Goal: Check status: Check status

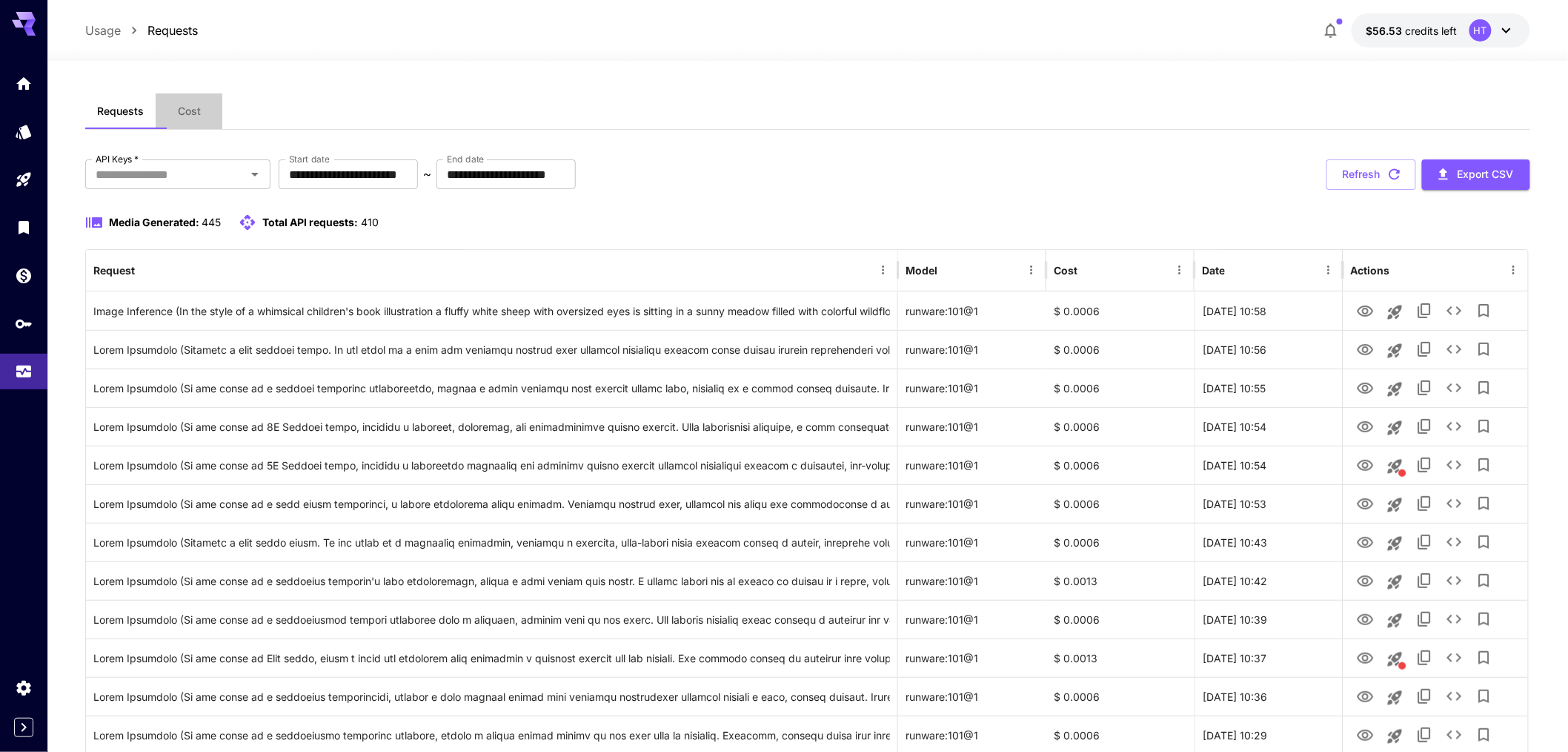
click at [201, 118] on span "Cost" at bounding box center [189, 111] width 23 height 13
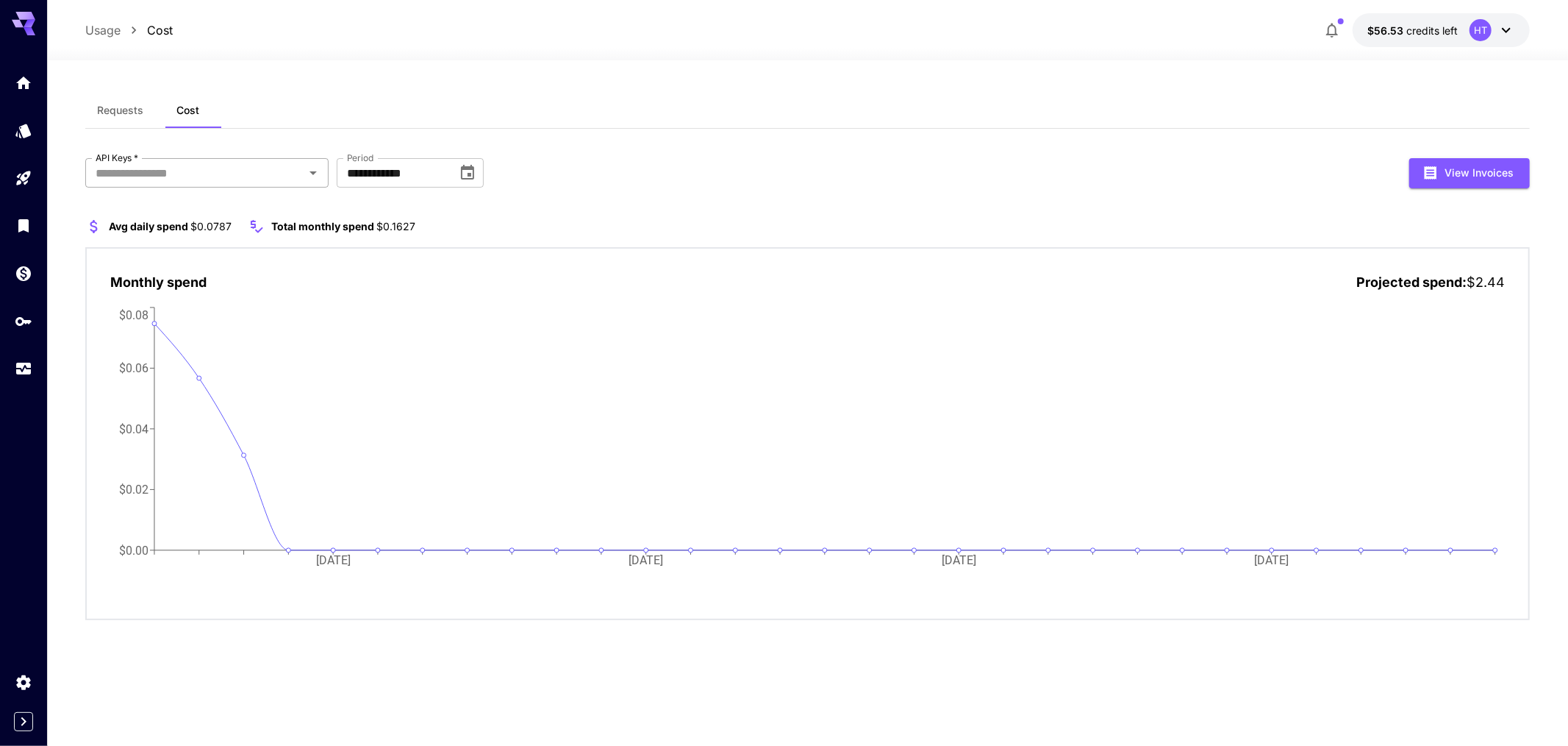
click at [173, 183] on input "API Keys   *" at bounding box center [194, 172] width 210 height 20
click at [160, 315] on li "genart - debug" at bounding box center [208, 312] width 246 height 37
click at [556, 179] on icon "Choose date, selected date is Oct 1, 2025" at bounding box center [554, 171] width 13 height 15
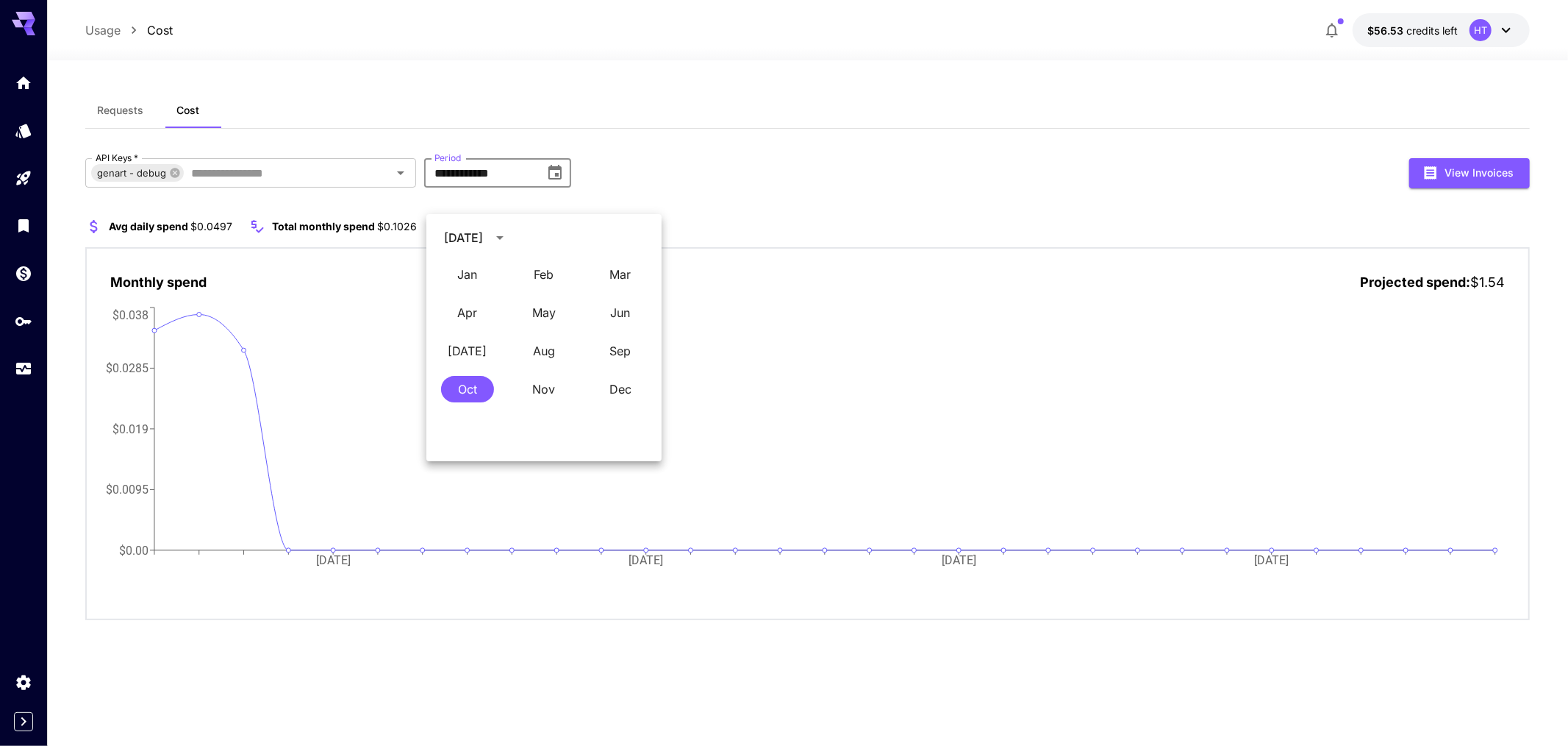
click at [556, 179] on icon "Choose date, selected date is Oct 1, 2025" at bounding box center [554, 171] width 13 height 15
click at [187, 187] on div "genart - debug API Keys   *" at bounding box center [250, 172] width 331 height 29
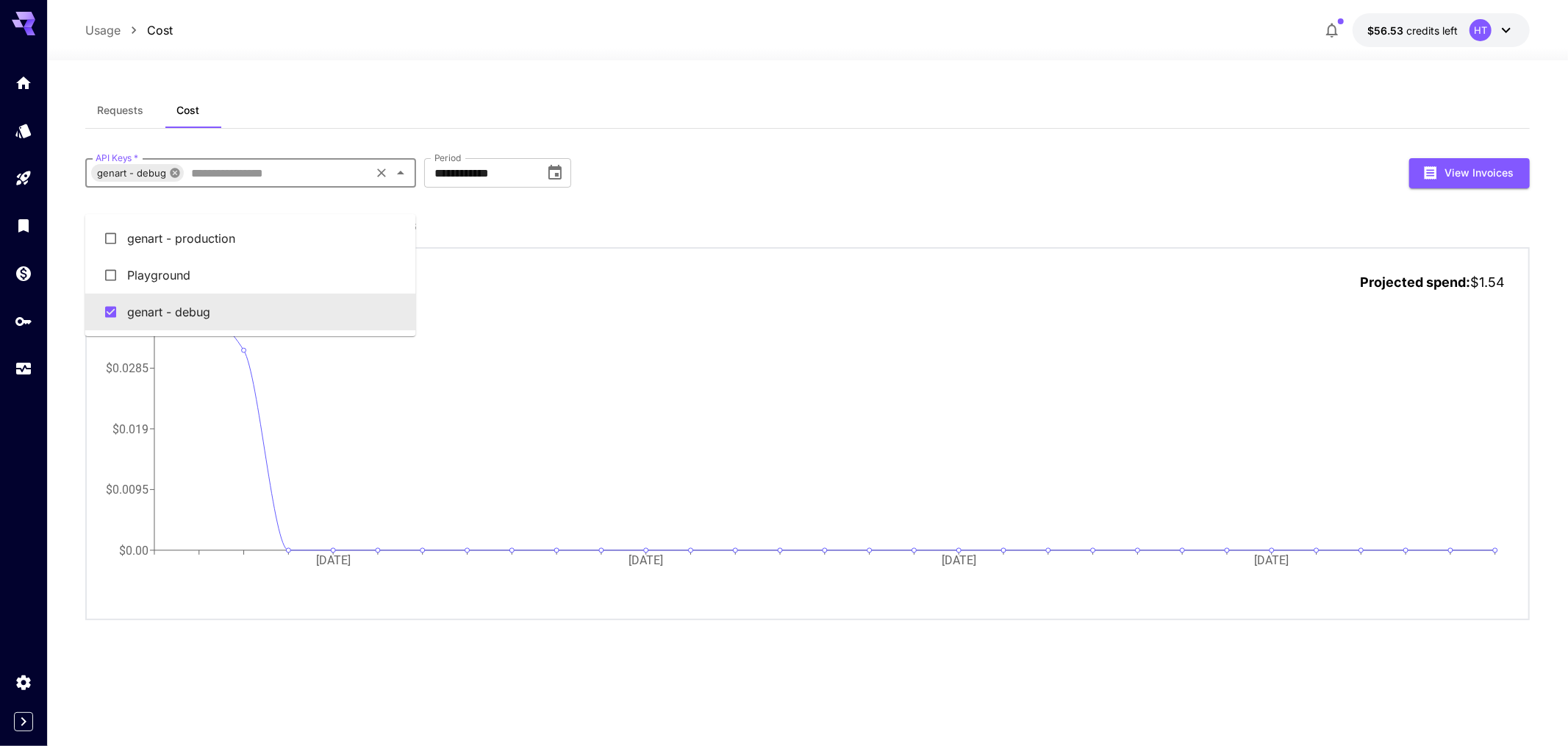
click at [179, 177] on icon at bounding box center [174, 172] width 10 height 10
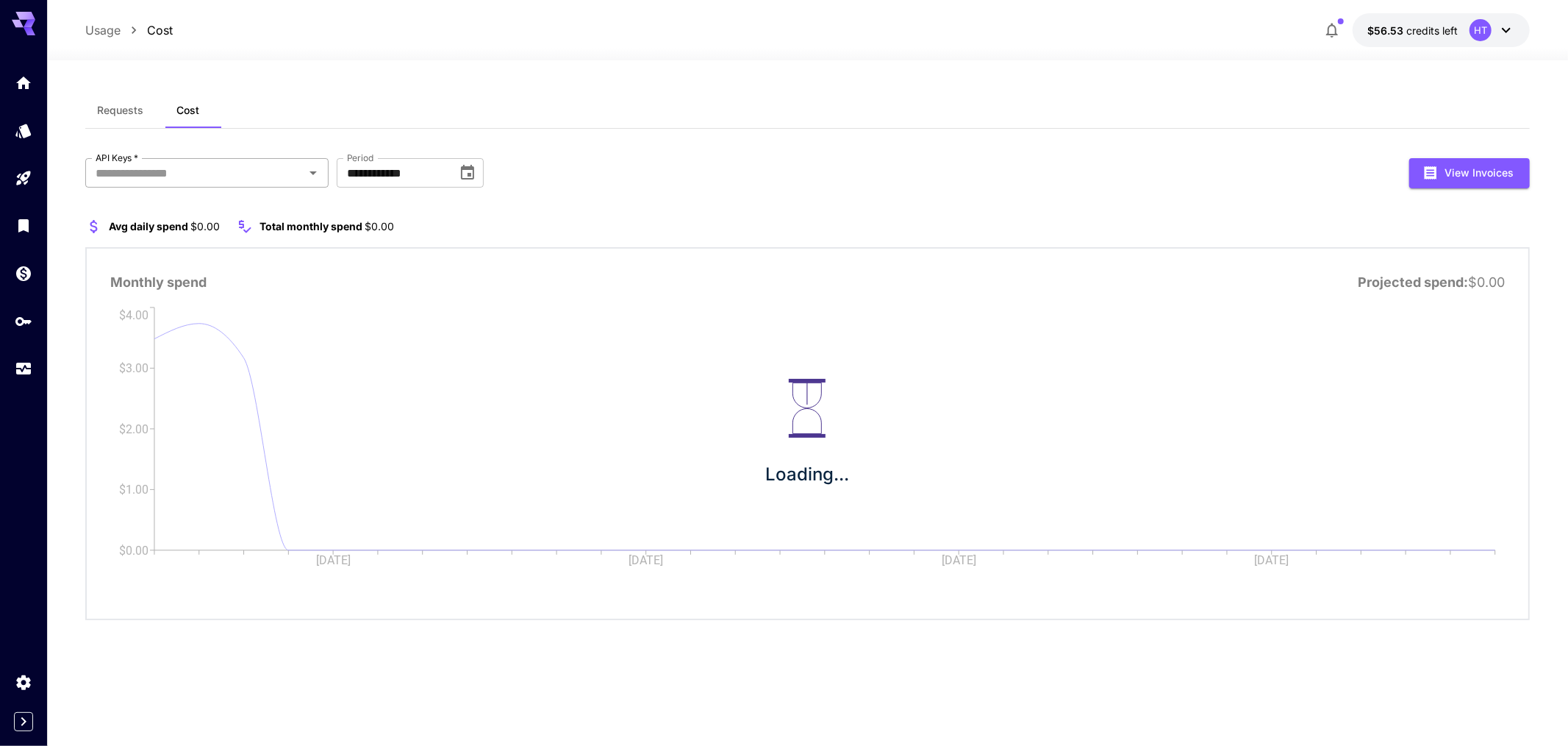
click at [212, 183] on input "API Keys   *" at bounding box center [194, 172] width 210 height 20
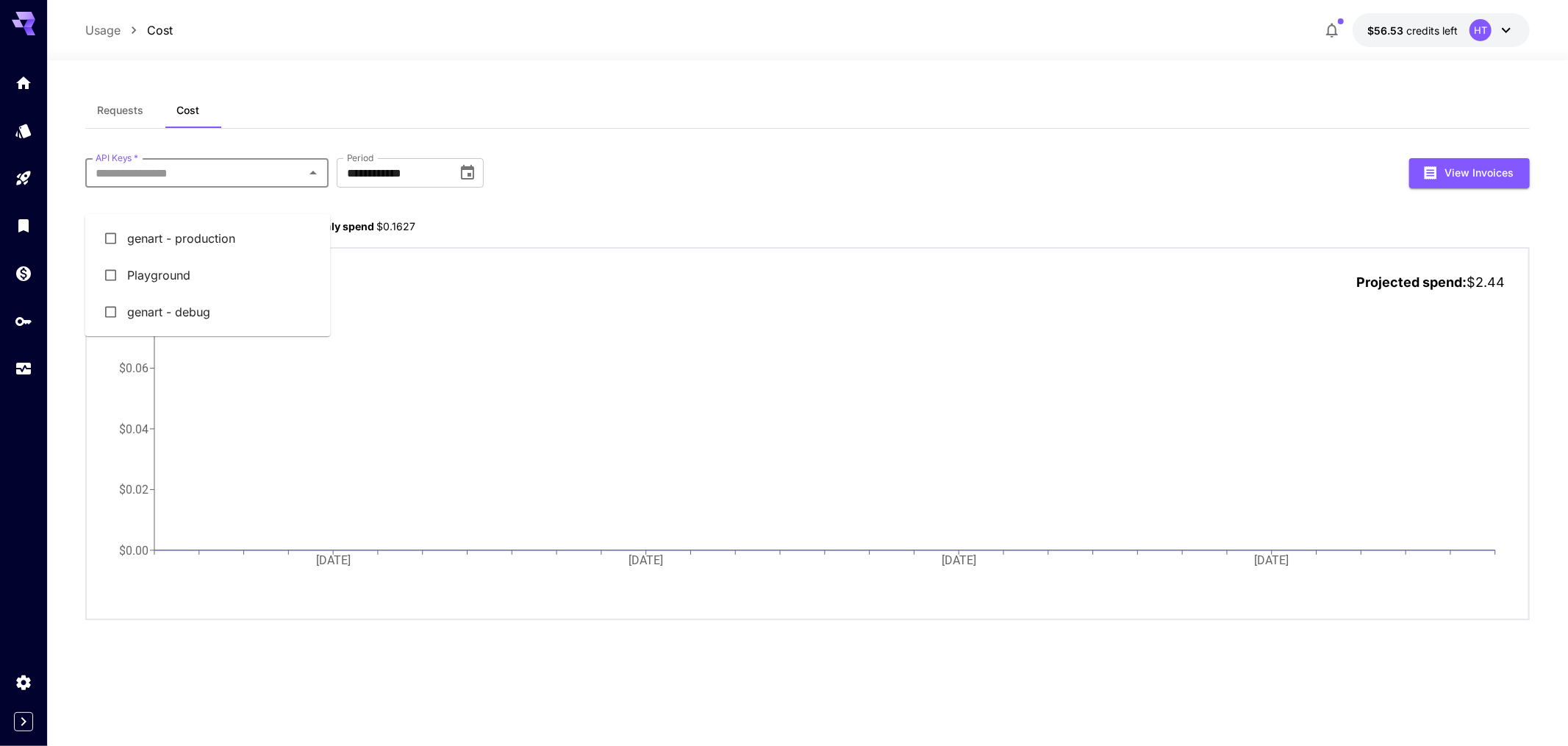
click at [212, 245] on li "genart - production" at bounding box center [208, 238] width 246 height 37
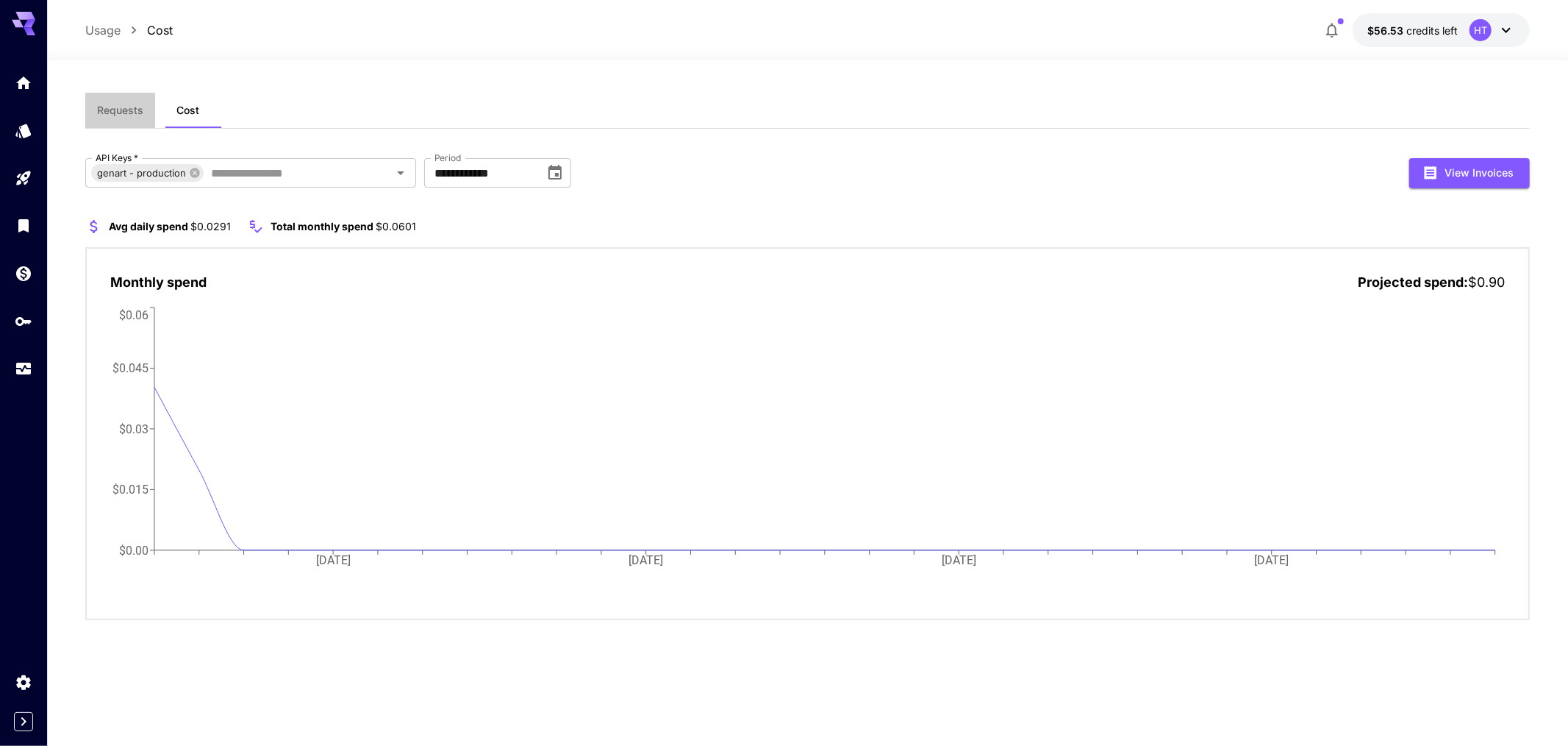
click at [113, 117] on span "Requests" at bounding box center [119, 110] width 47 height 13
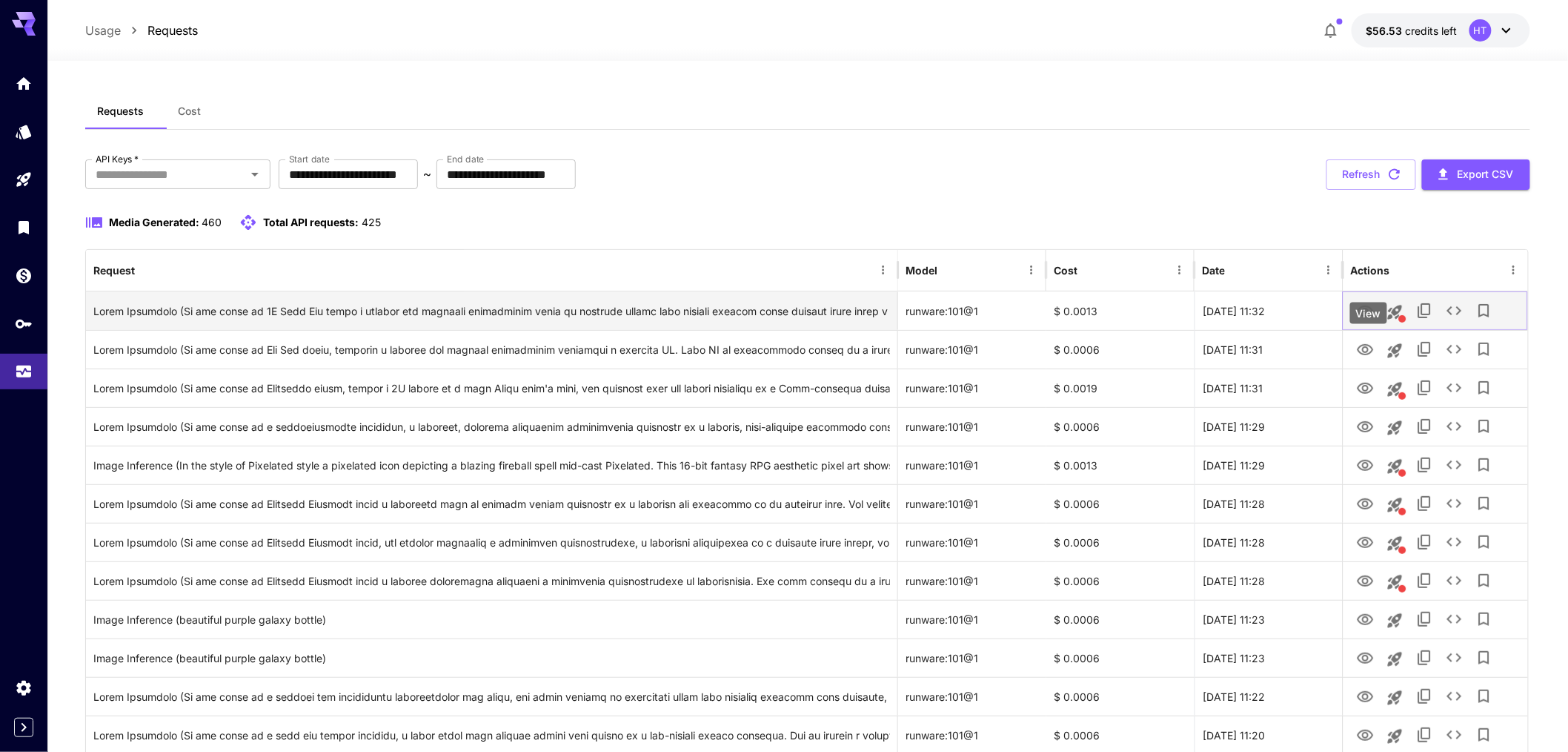
click at [1374, 321] on icon "View" at bounding box center [1365, 311] width 18 height 18
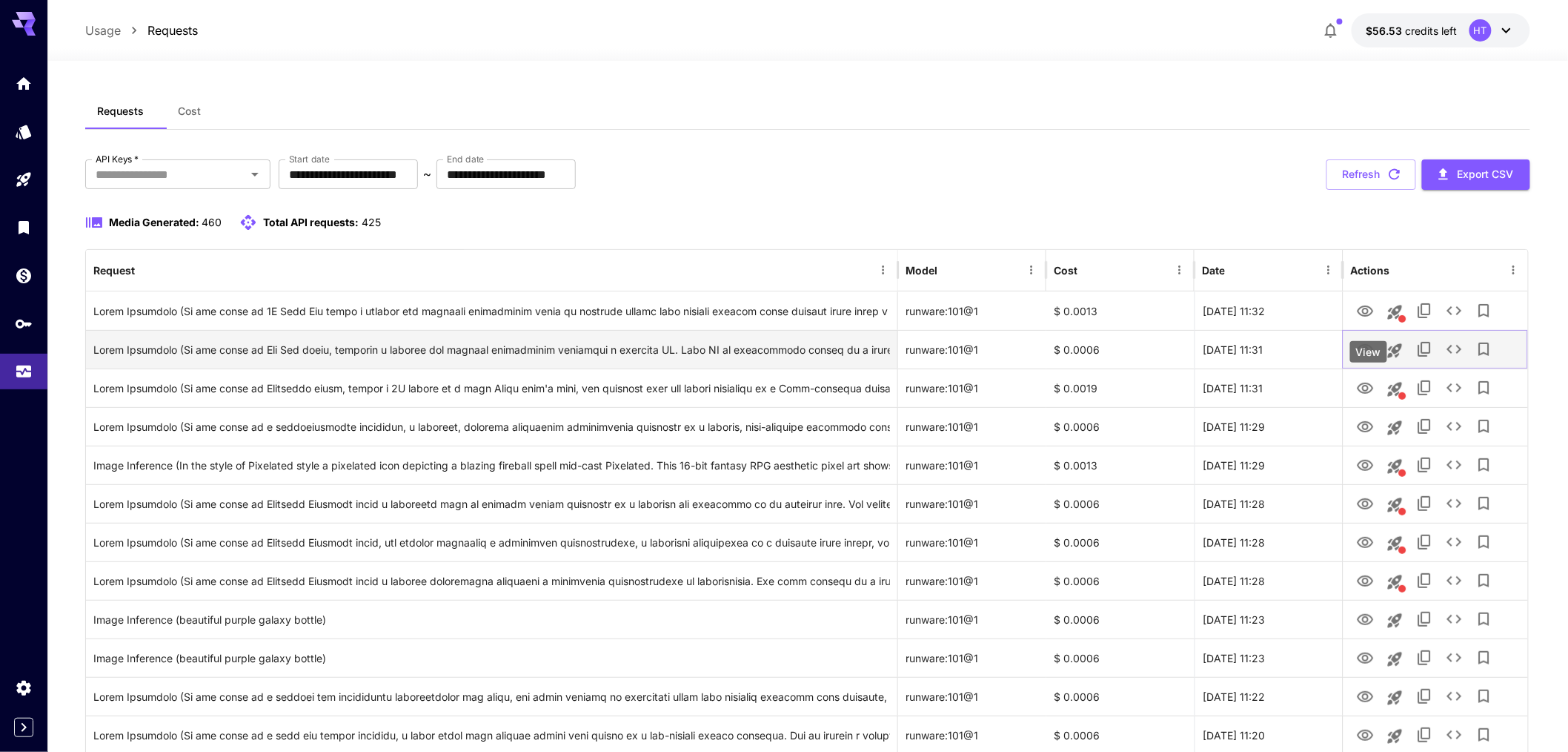
click at [1370, 355] on icon "View" at bounding box center [1365, 349] width 16 height 12
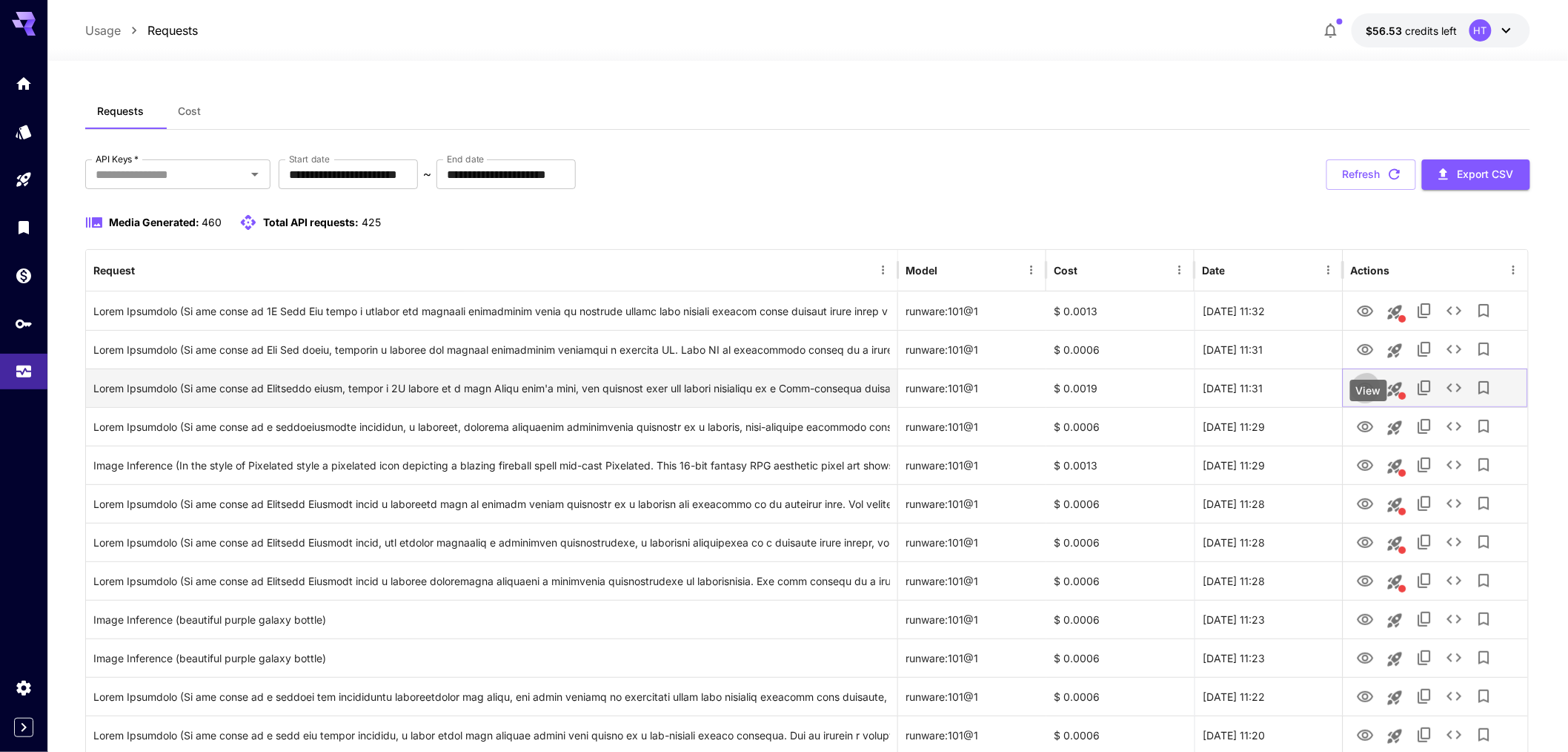
click at [1361, 398] on icon "View" at bounding box center [1365, 388] width 18 height 18
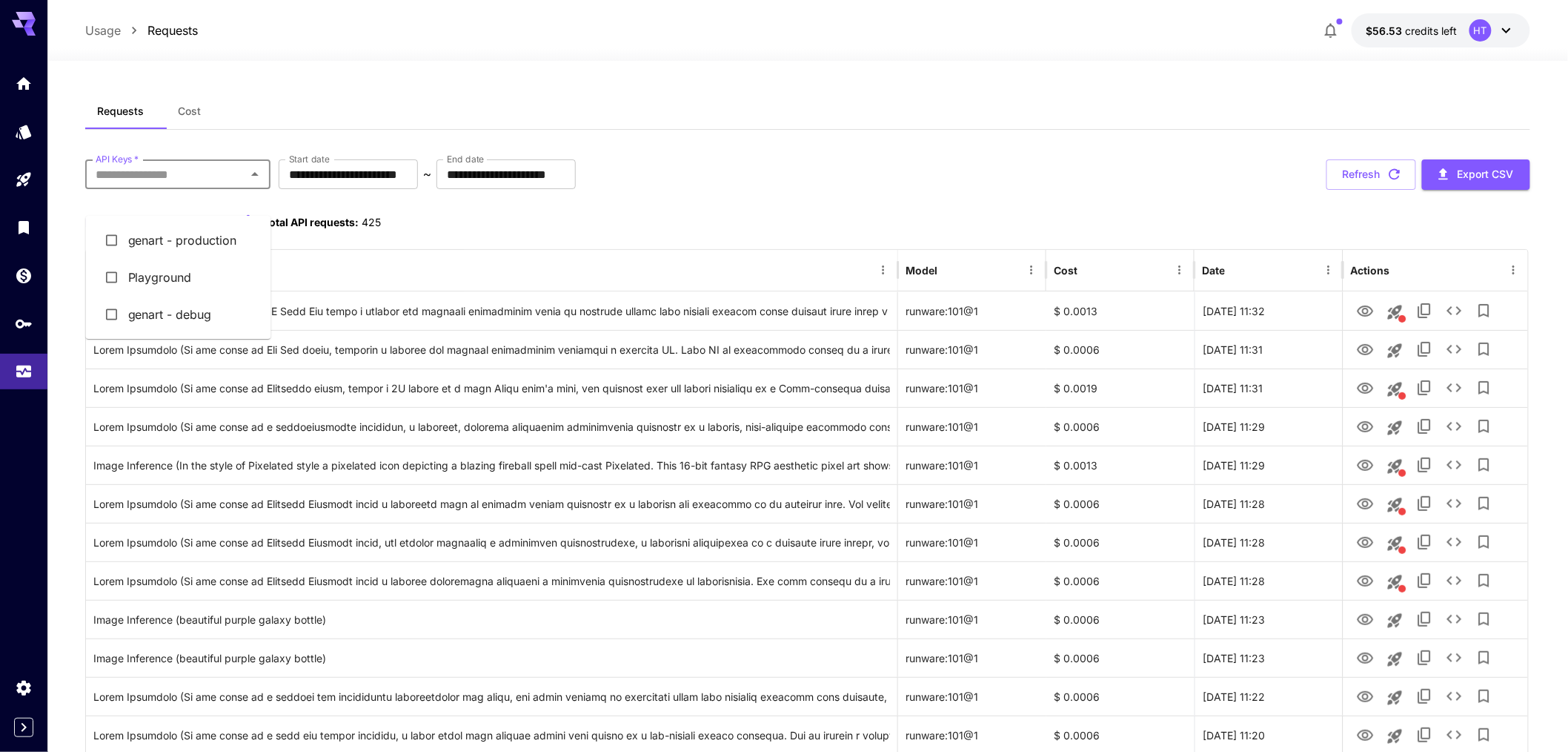
click at [154, 184] on input "API Keys   *" at bounding box center [166, 174] width 152 height 20
click at [161, 257] on li "genart - production" at bounding box center [178, 240] width 185 height 37
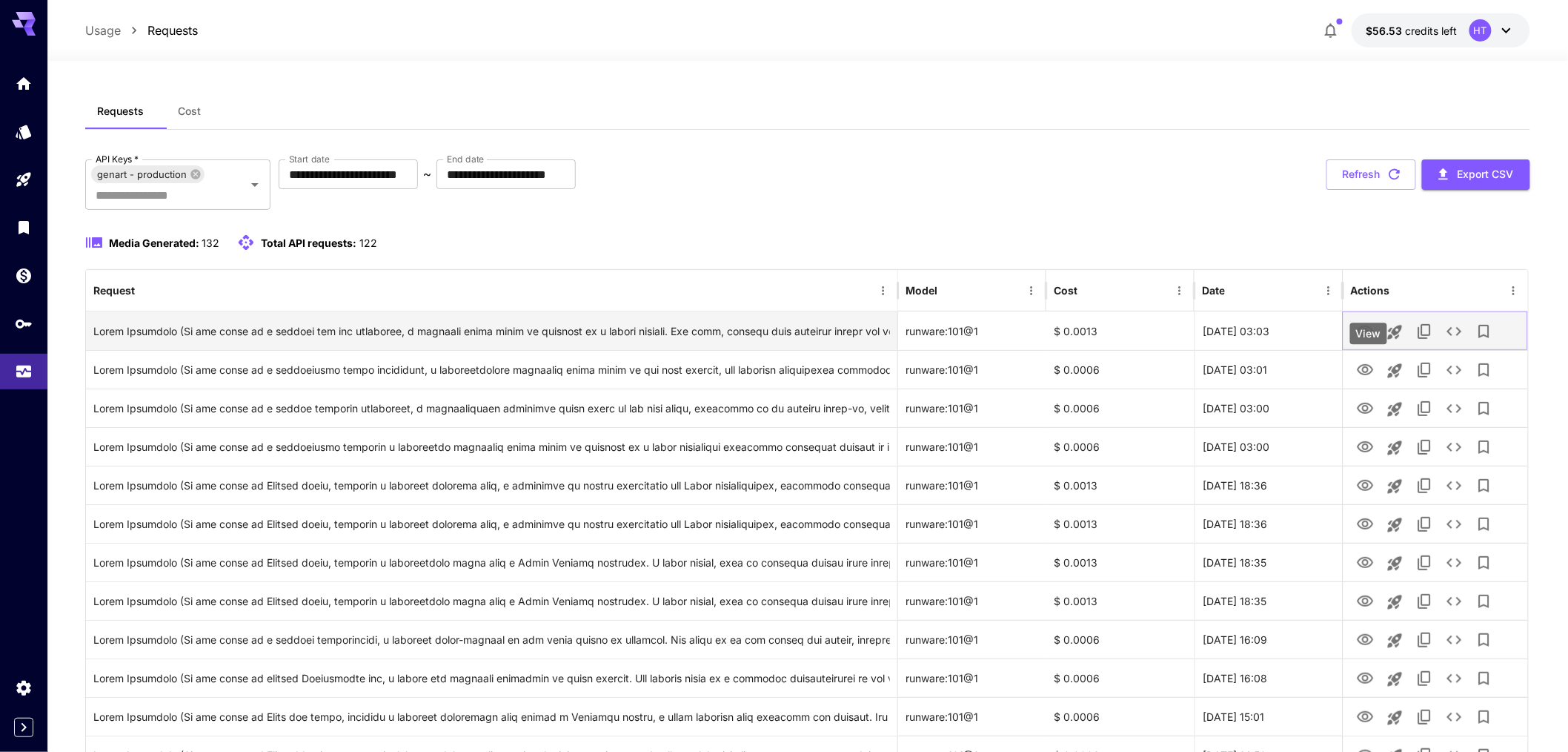
click at [1361, 337] on icon "View" at bounding box center [1365, 330] width 16 height 12
click at [1464, 340] on icon "See details" at bounding box center [1455, 331] width 18 height 18
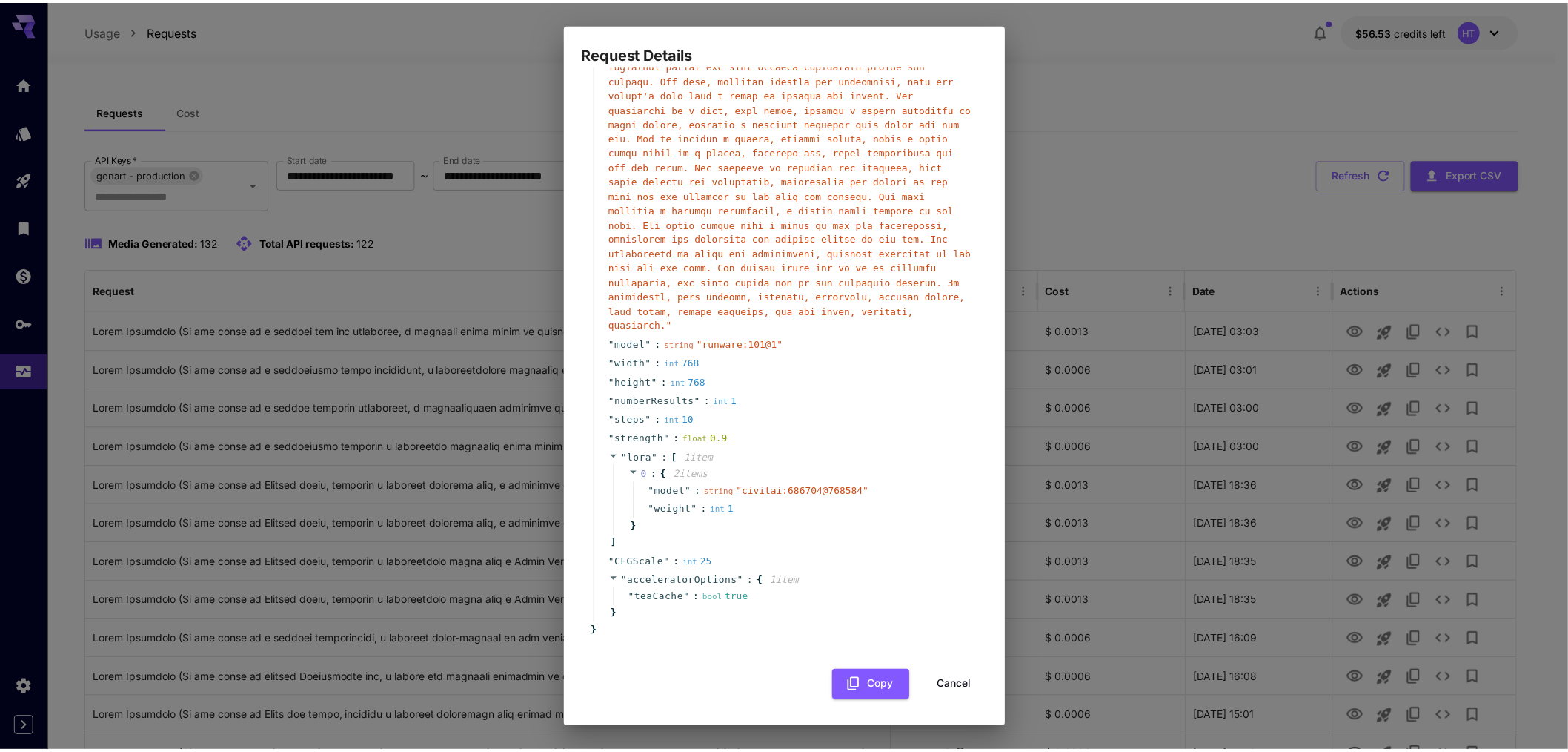
scroll to position [578, 0]
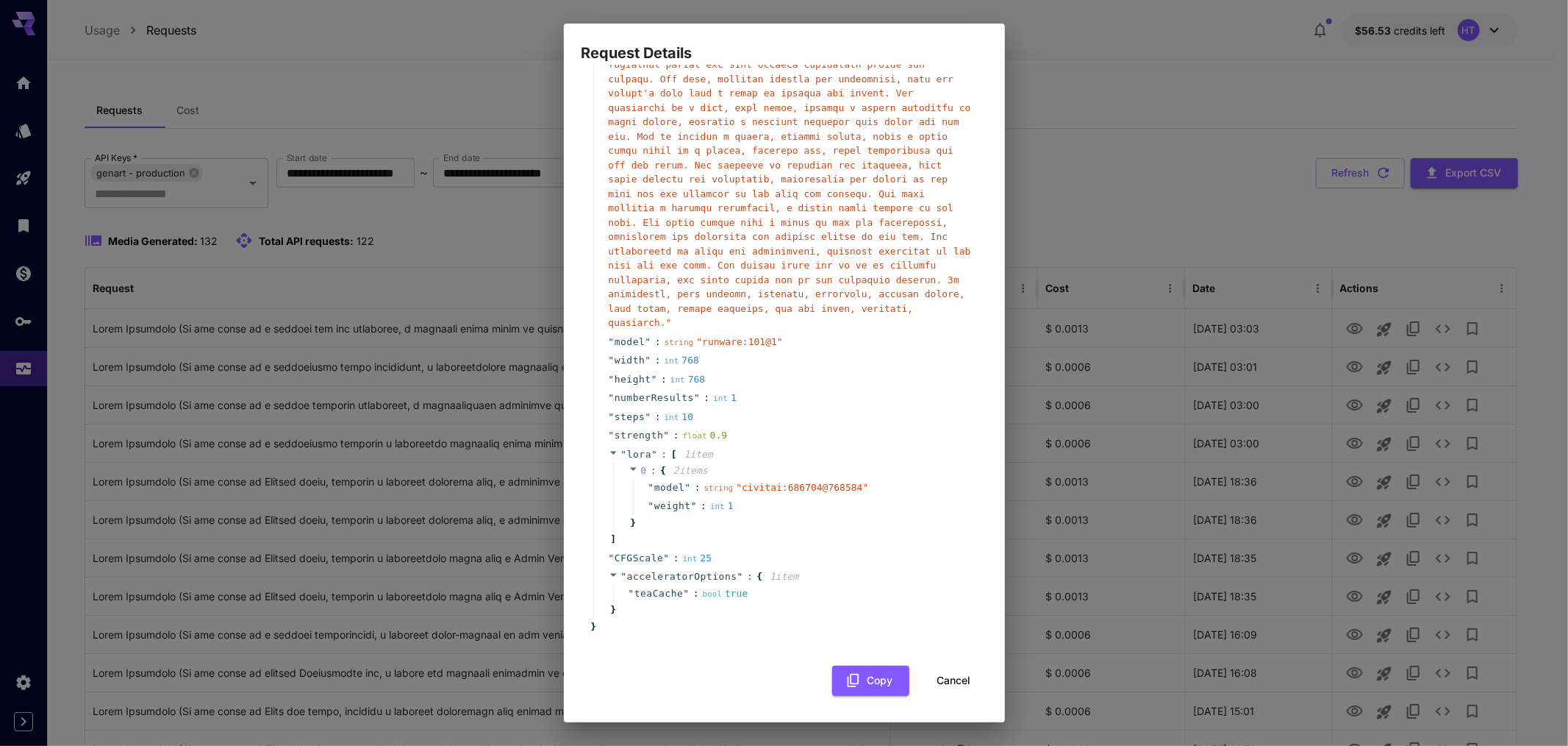
click at [956, 682] on button "Cancel" at bounding box center [954, 680] width 66 height 30
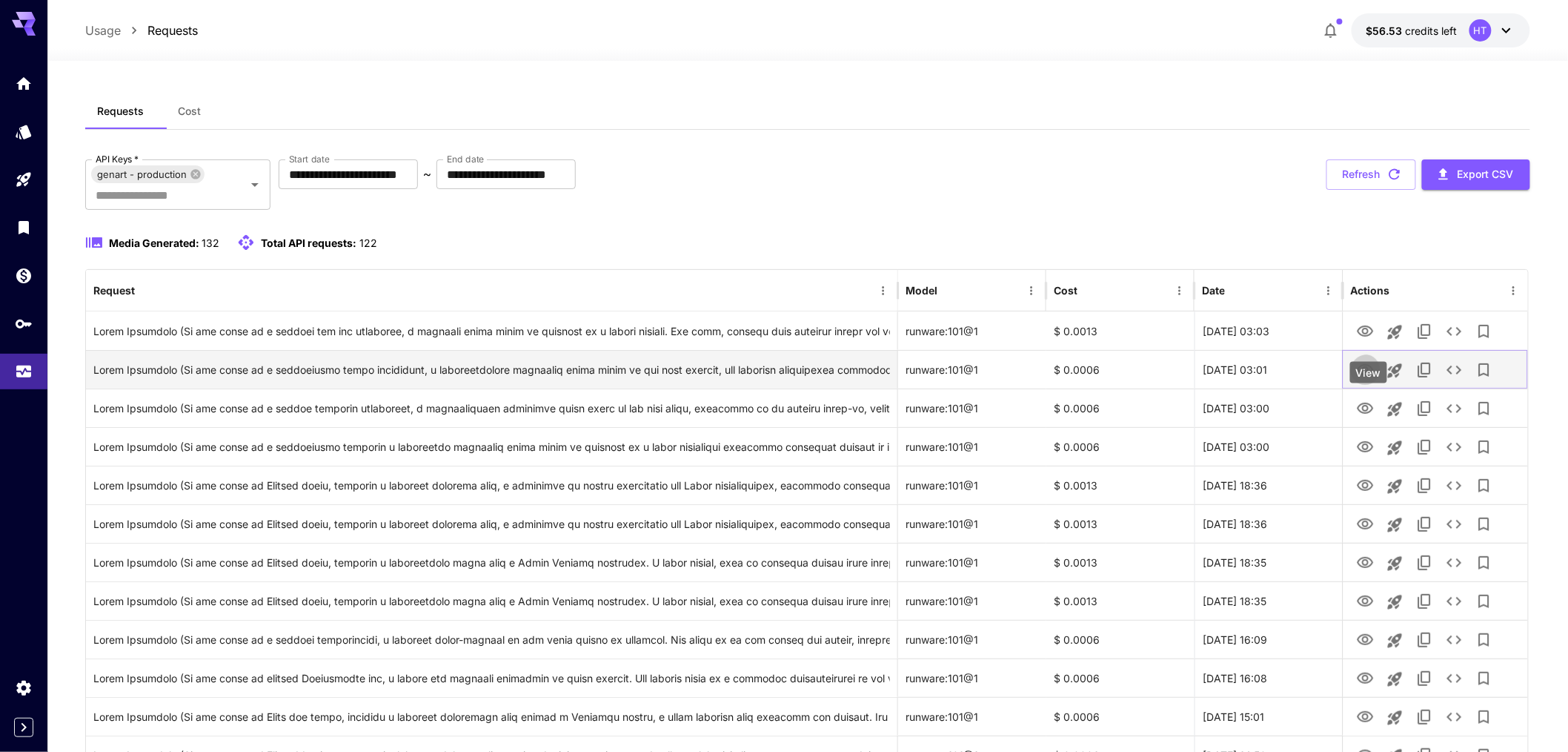
click at [1356, 379] on icon "View" at bounding box center [1365, 370] width 18 height 18
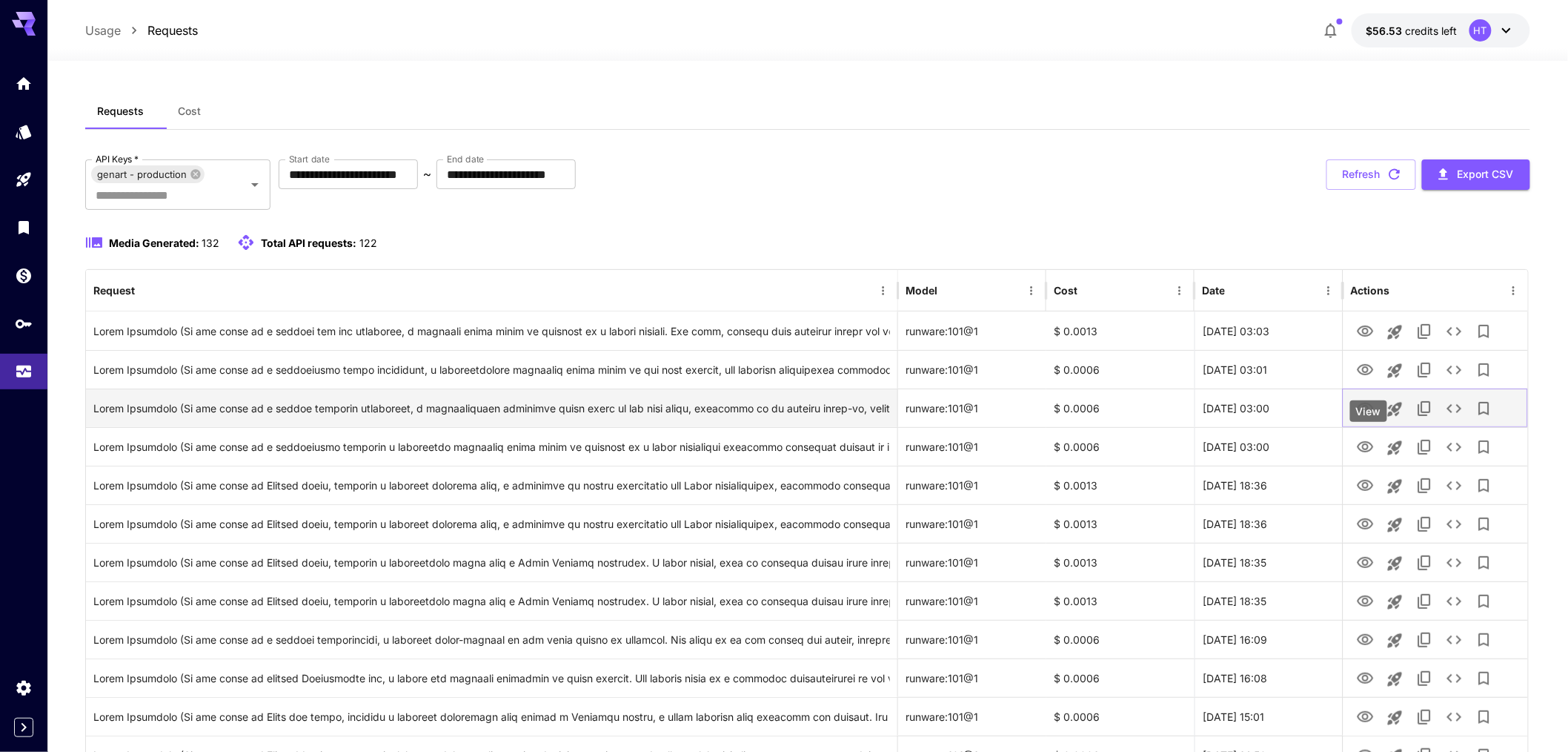
click at [1365, 417] on icon "View" at bounding box center [1365, 408] width 18 height 18
